Goal: Transaction & Acquisition: Purchase product/service

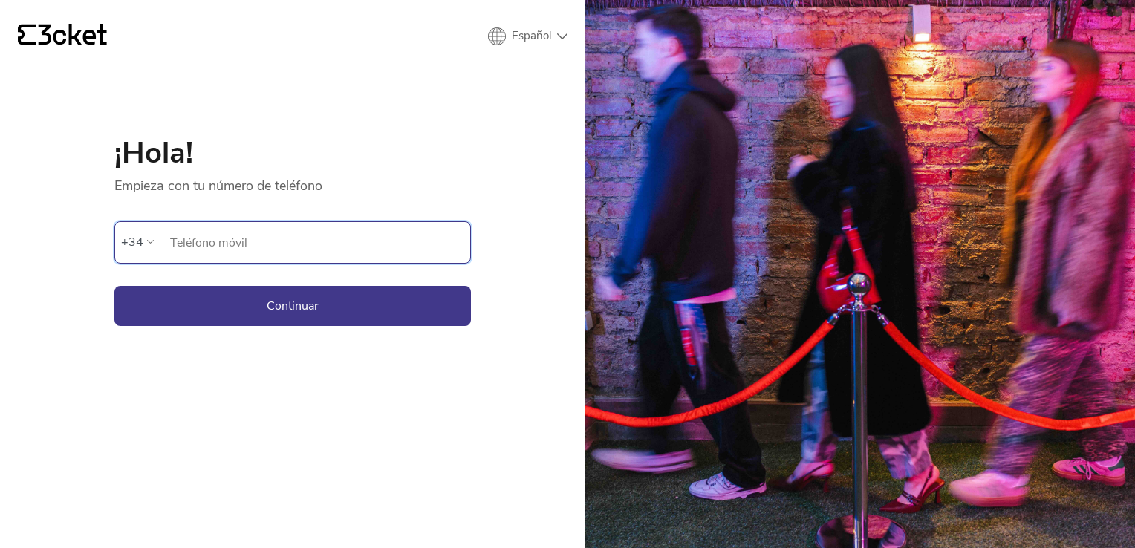
click at [240, 245] on input "Teléfono móvil" at bounding box center [319, 242] width 301 height 41
type input "647330672"
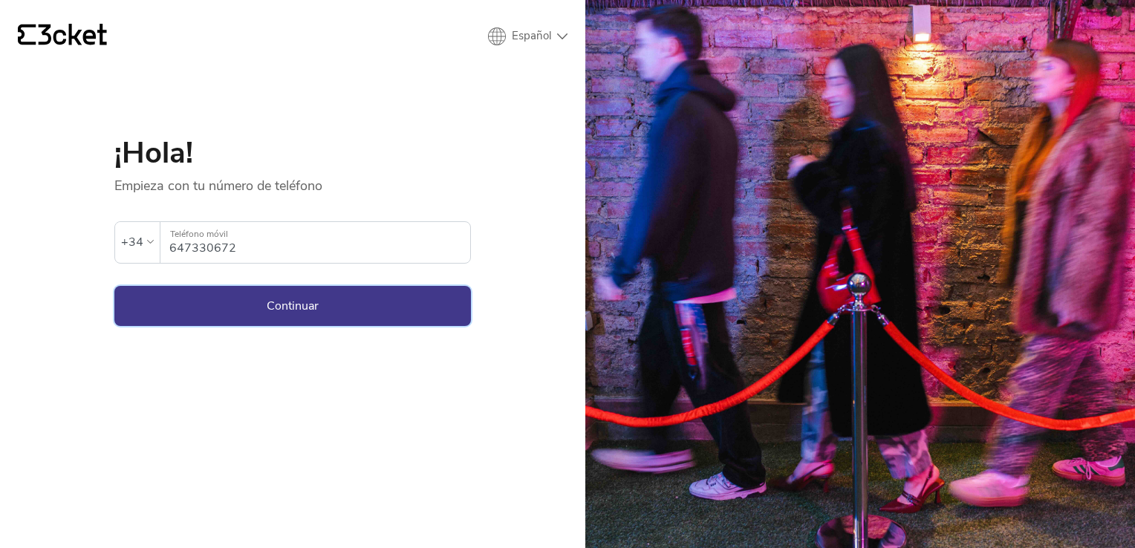
click at [283, 304] on button "Continuar" at bounding box center [292, 306] width 357 height 40
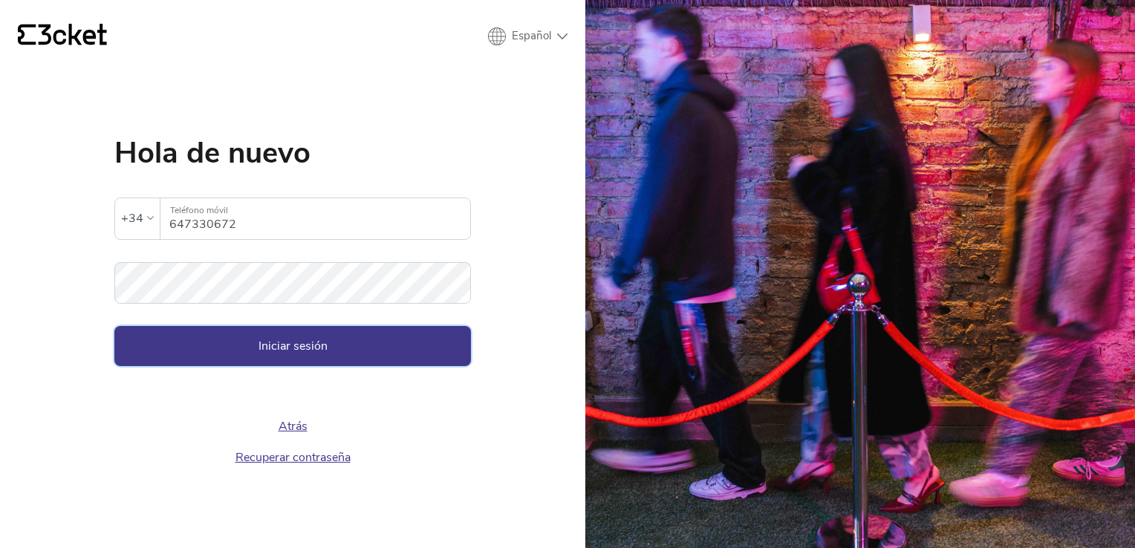
click at [311, 347] on button "Iniciar sesión" at bounding box center [292, 346] width 357 height 40
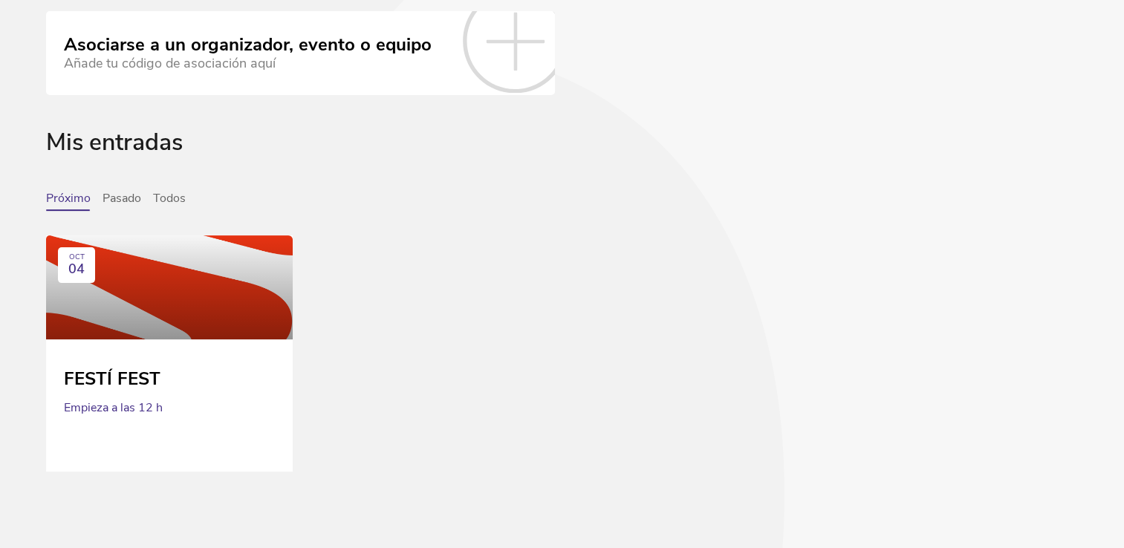
scroll to position [374, 0]
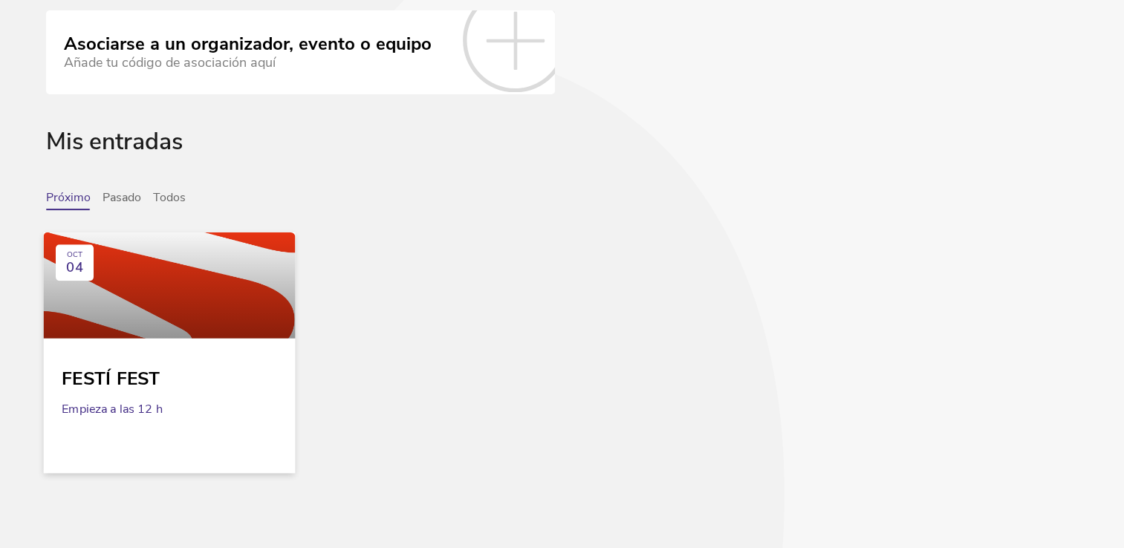
click at [214, 368] on div "FESTÍ FEST" at bounding box center [169, 373] width 215 height 33
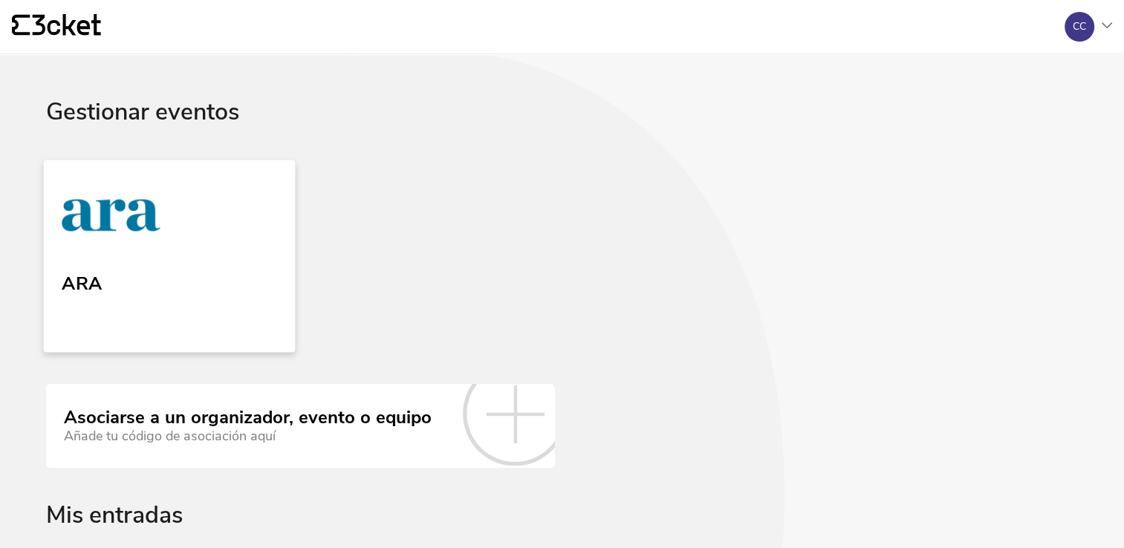
scroll to position [0, 0]
click at [235, 201] on link "ARA" at bounding box center [170, 256] width 252 height 192
